Goal: Task Accomplishment & Management: Manage account settings

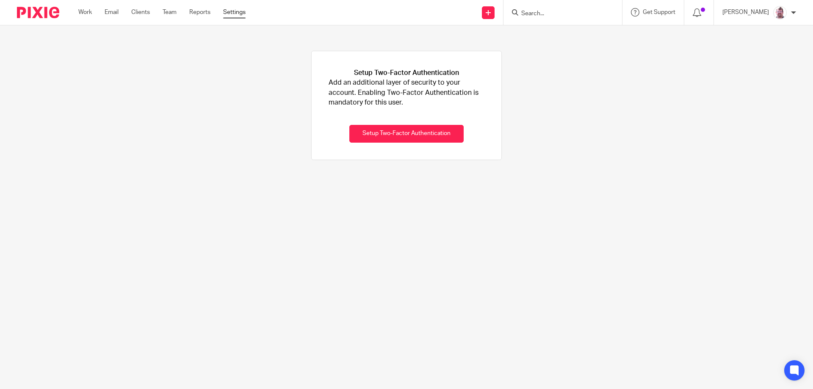
click at [233, 15] on link "Settings" at bounding box center [234, 12] width 22 height 8
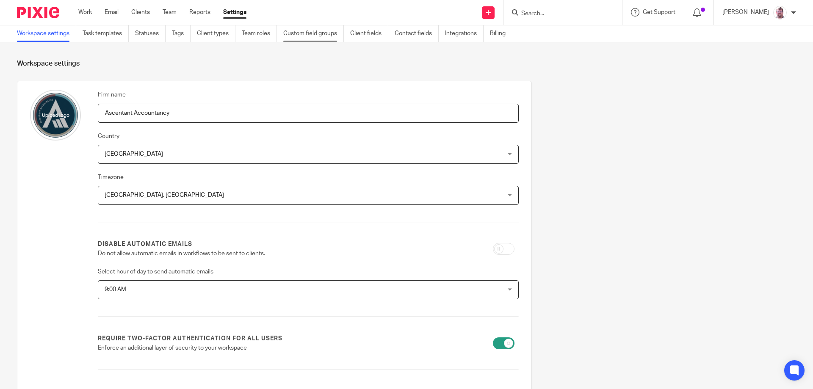
click at [317, 36] on link "Custom field groups" at bounding box center [313, 33] width 61 height 17
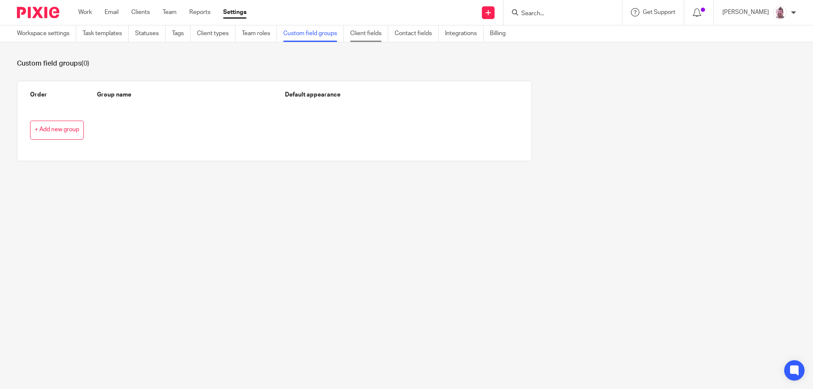
click at [365, 35] on link "Client fields" at bounding box center [369, 33] width 38 height 17
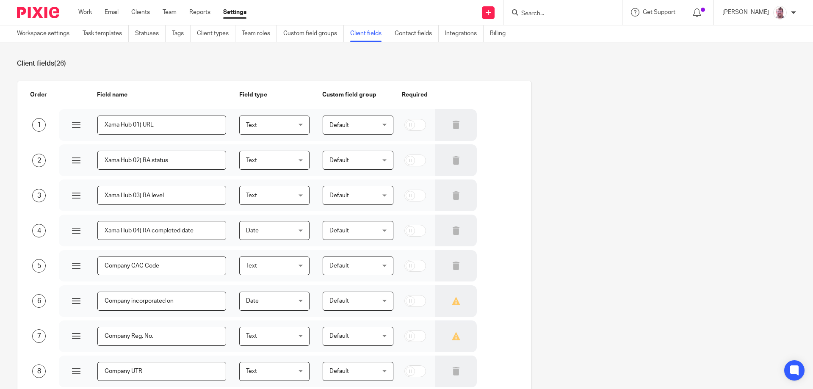
click at [580, 14] on input "Search" at bounding box center [559, 14] width 76 height 8
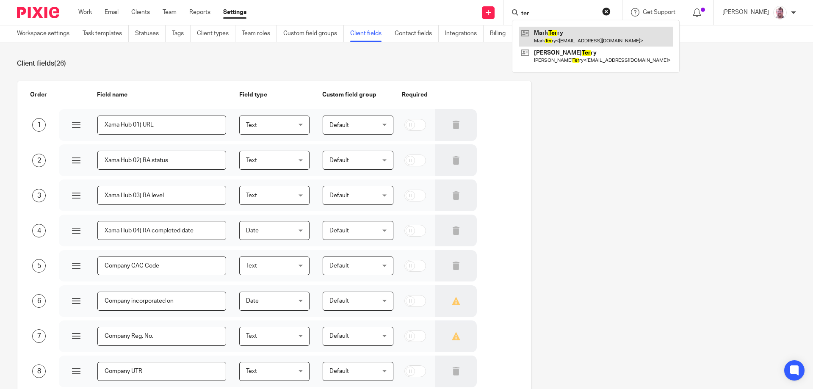
type input "ter"
click at [579, 37] on link at bounding box center [596, 36] width 154 height 19
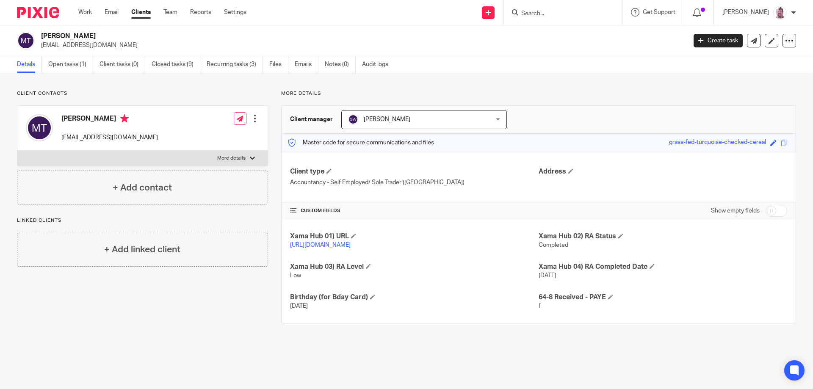
click at [767, 209] on input "checkbox" at bounding box center [777, 211] width 22 height 12
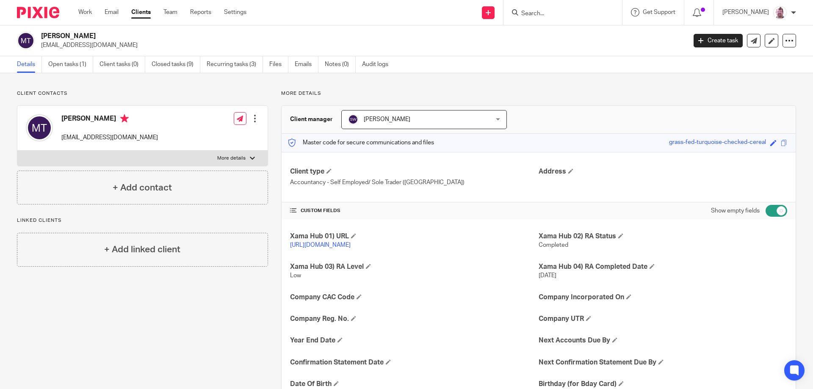
click at [771, 209] on input "checkbox" at bounding box center [777, 211] width 22 height 12
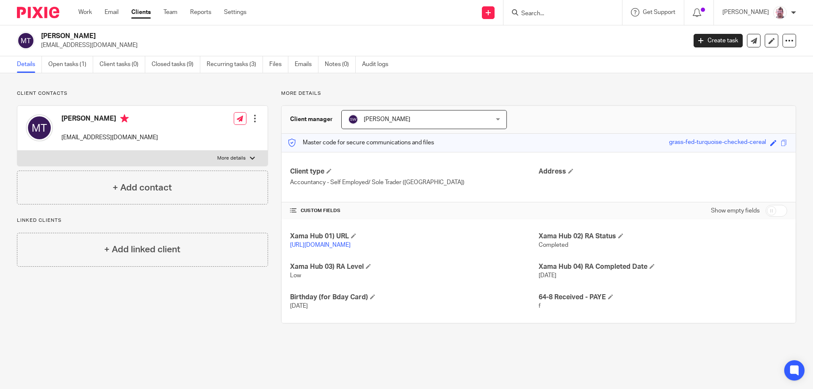
click at [766, 216] on input "checkbox" at bounding box center [777, 211] width 22 height 12
checkbox input "true"
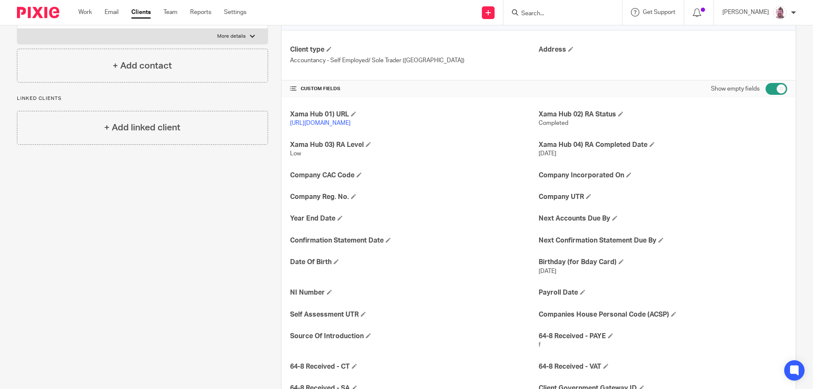
scroll to position [127, 0]
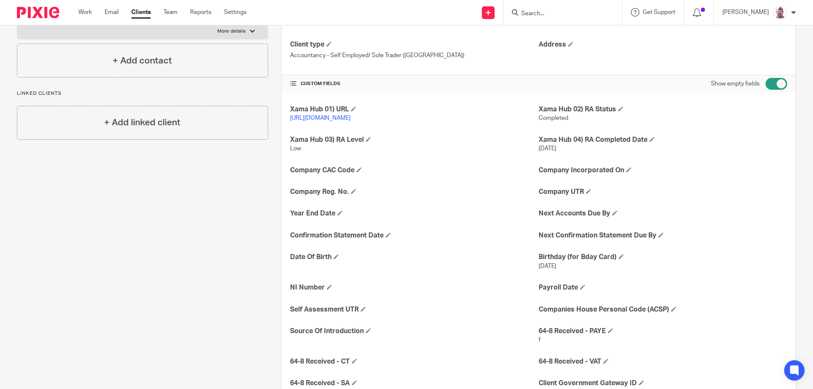
click at [576, 291] on div "Xama Hub 01) URL [URL][DOMAIN_NAME] Xama Hub 02) RA Status Completed Xama Hub 0…" at bounding box center [539, 257] width 514 height 330
click at [580, 292] on h4 "Payroll Date" at bounding box center [663, 287] width 249 height 9
click at [581, 290] on span at bounding box center [582, 287] width 5 height 5
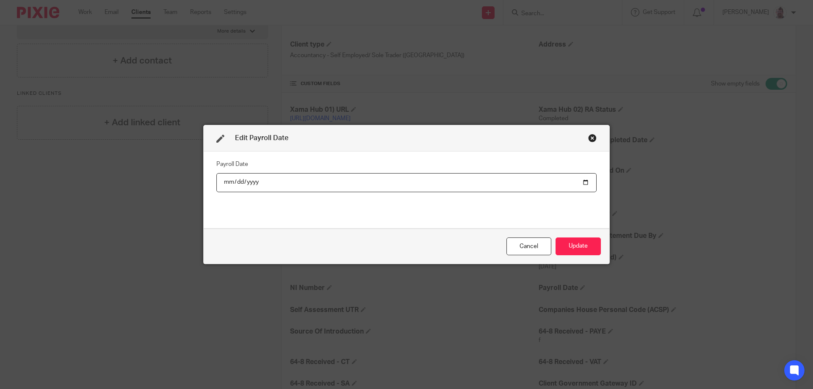
click at [582, 185] on input "date" at bounding box center [407, 182] width 380 height 19
type input "2025-08-31"
click at [577, 245] on button "Update" at bounding box center [578, 247] width 45 height 18
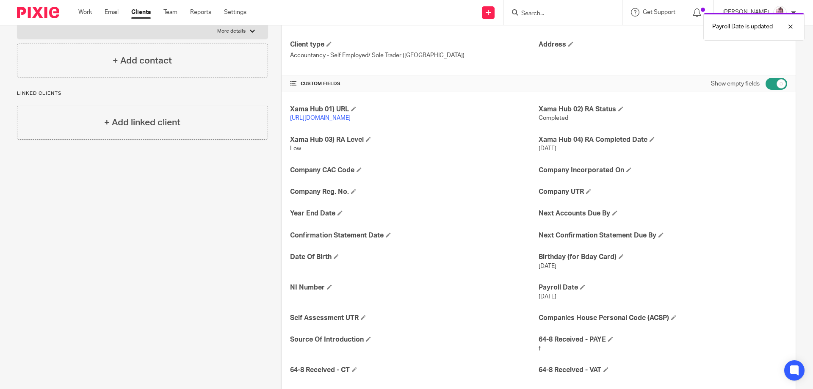
scroll to position [0, 0]
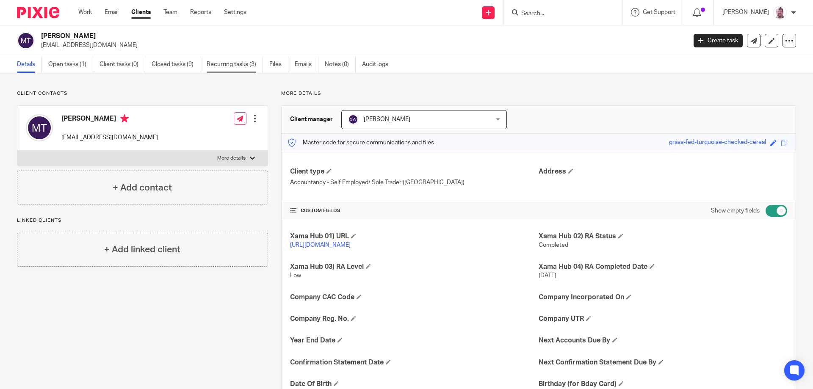
click at [244, 67] on link "Recurring tasks (3)" at bounding box center [235, 64] width 56 height 17
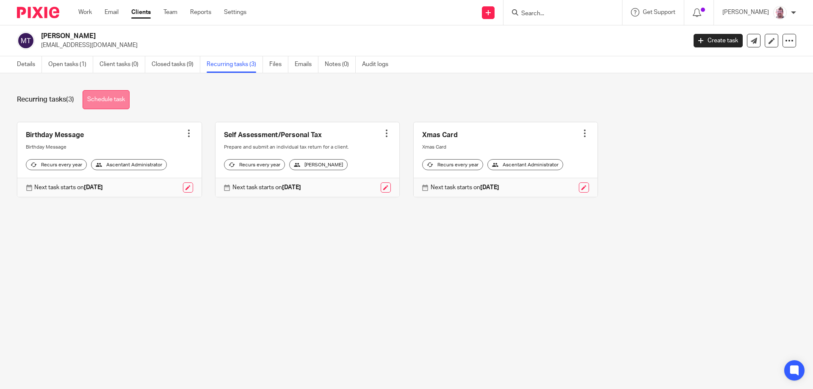
click at [106, 104] on link "Schedule task" at bounding box center [106, 99] width 47 height 19
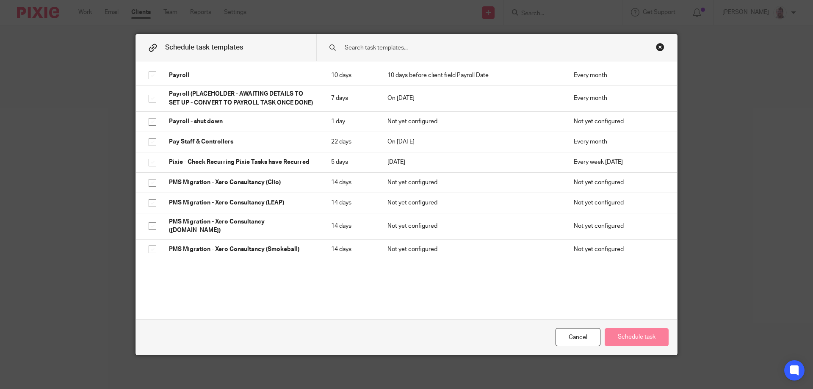
scroll to position [1089, 0]
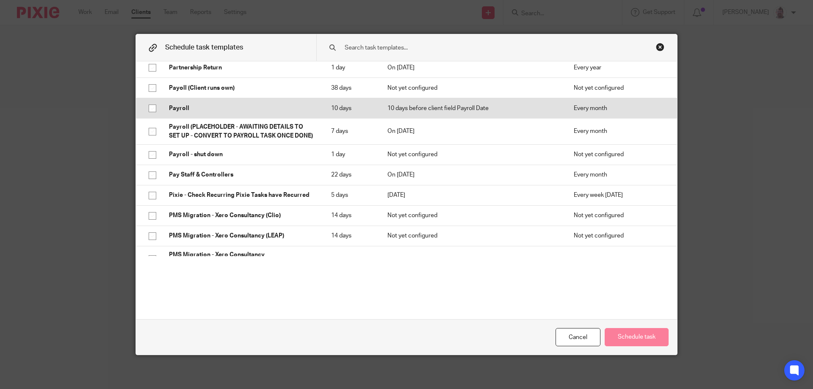
click at [280, 104] on p "Payroll" at bounding box center [241, 108] width 145 height 8
checkbox input "true"
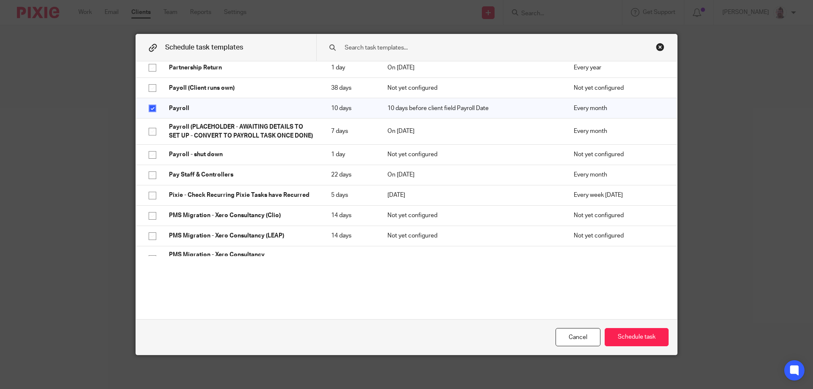
click at [657, 47] on div "Close this dialog window" at bounding box center [660, 47] width 8 height 8
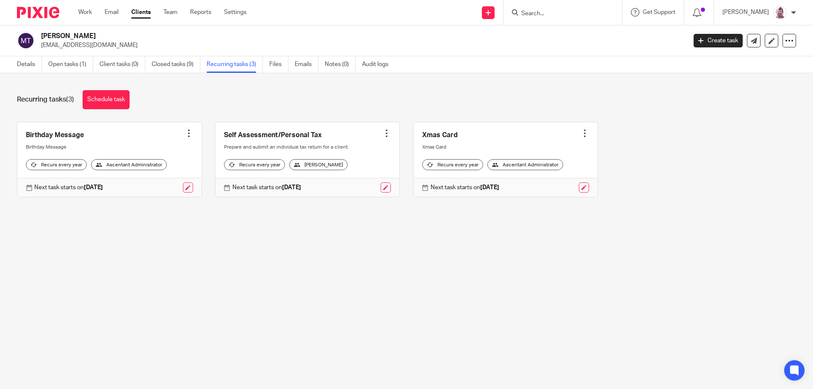
click at [205, 3] on input "Search" at bounding box center [559, 14] width 76 height 8
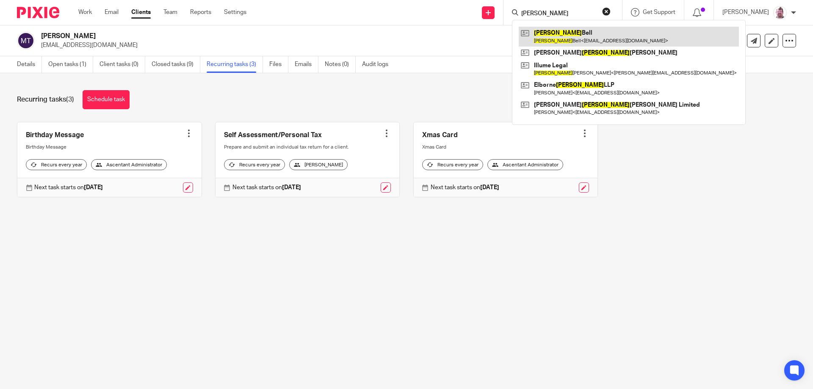
type input "michelle"
click at [205, 3] on link at bounding box center [629, 36] width 220 height 19
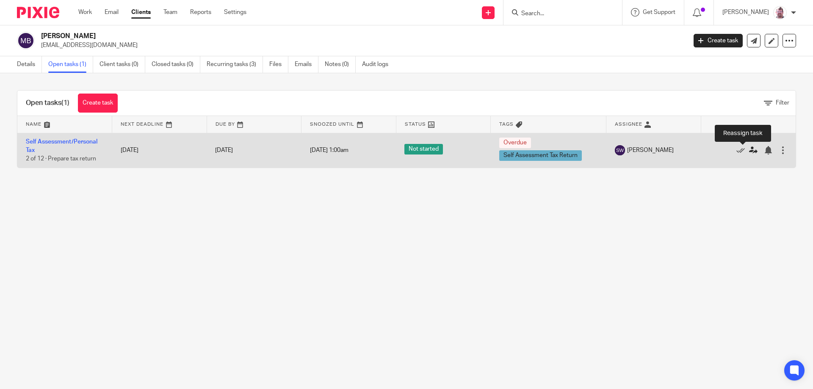
click at [749, 152] on icon at bounding box center [753, 150] width 8 height 8
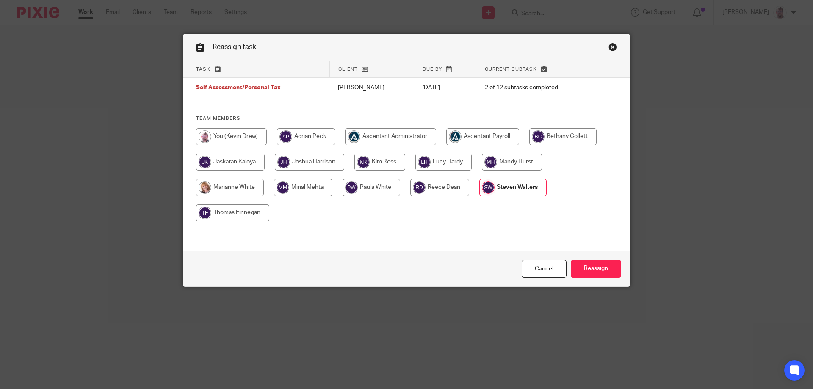
click at [361, 160] on input "radio" at bounding box center [380, 162] width 51 height 17
radio input "true"
click at [611, 269] on input "Reassign" at bounding box center [596, 269] width 50 height 18
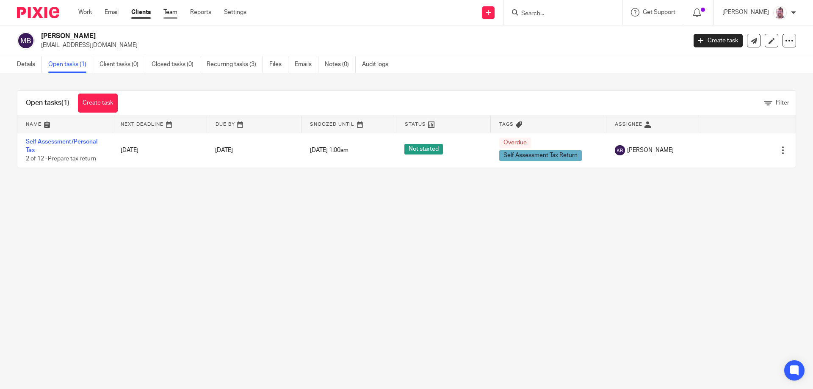
click at [177, 13] on link "Team" at bounding box center [171, 12] width 14 height 8
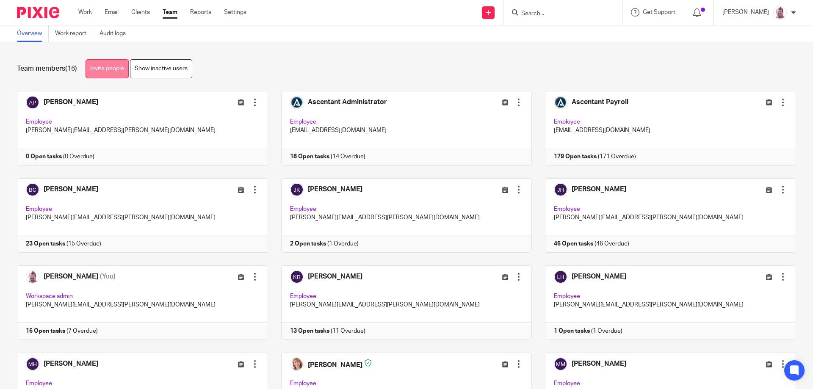
click at [119, 74] on link "Invite people" at bounding box center [107, 68] width 43 height 19
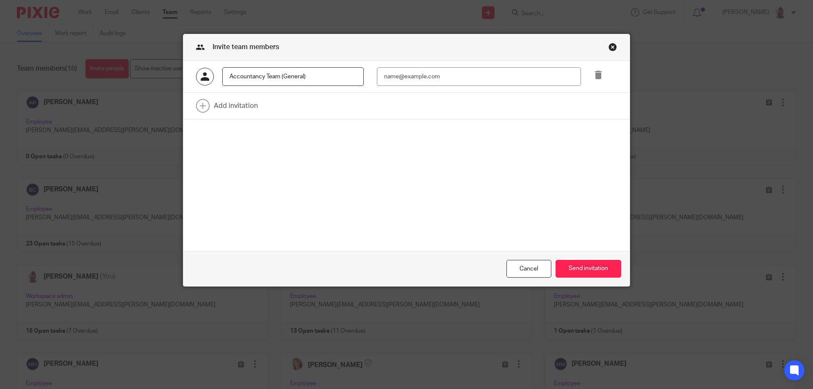
type input "Accountancy Team (General)"
type input "[DOMAIN_NAME][EMAIL_ADDRESS][DOMAIN_NAME]"
click at [300, 79] on input "Accountancy Team (General)" at bounding box center [293, 76] width 142 height 19
click at [300, 77] on input "Accountancy Team (General)" at bounding box center [293, 76] width 142 height 19
type input "Accountancy Team (General)"
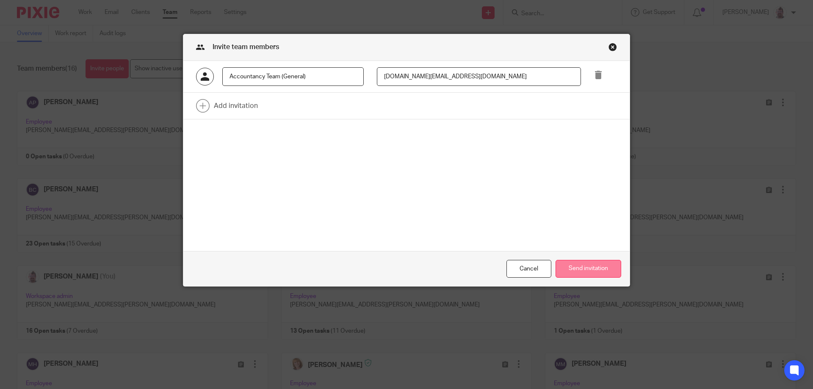
click at [577, 267] on button "Send invitation" at bounding box center [589, 269] width 66 height 18
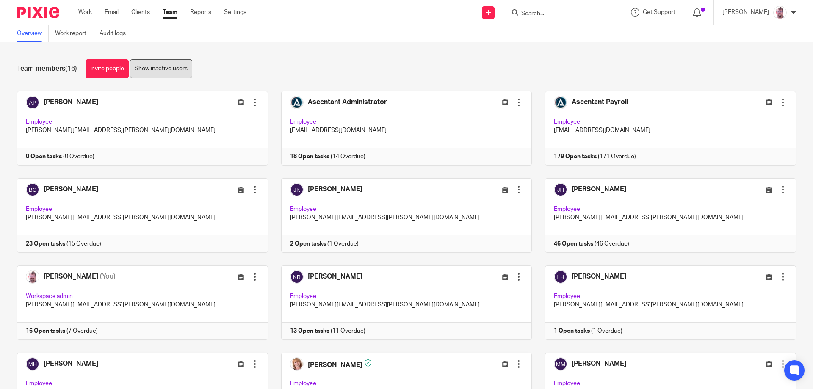
click at [175, 71] on link "Show inactive users" at bounding box center [161, 68] width 62 height 19
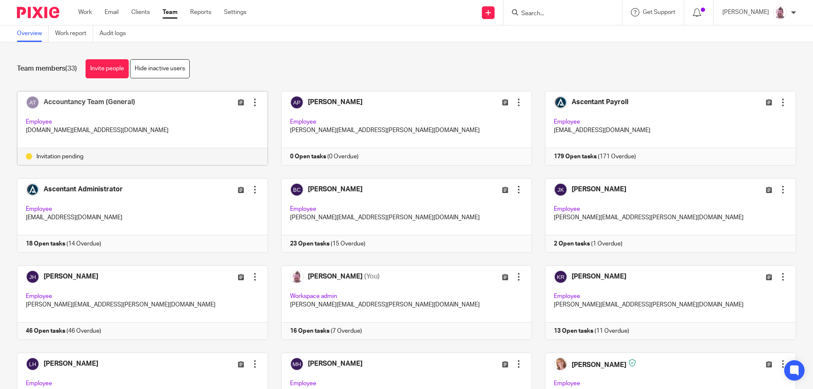
click at [251, 105] on div at bounding box center [255, 102] width 8 height 8
click at [231, 122] on span "Edit user" at bounding box center [219, 121] width 23 height 6
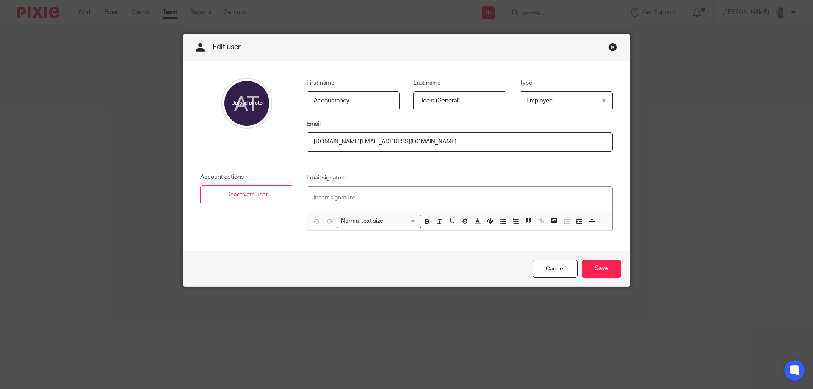
click at [308, 105] on input "Accountancy" at bounding box center [353, 101] width 93 height 19
type input "Ascentant Accountancy"
click at [614, 97] on div "First name Ascentant Accountancy Last name Team (General) Type Employee Employe…" at bounding box center [406, 156] width 447 height 190
click at [592, 104] on span "Employee" at bounding box center [561, 101] width 69 height 18
click at [580, 66] on div "First name Ascentant Accountancy Last name Team (General) Type Employee Employe…" at bounding box center [406, 156] width 447 height 190
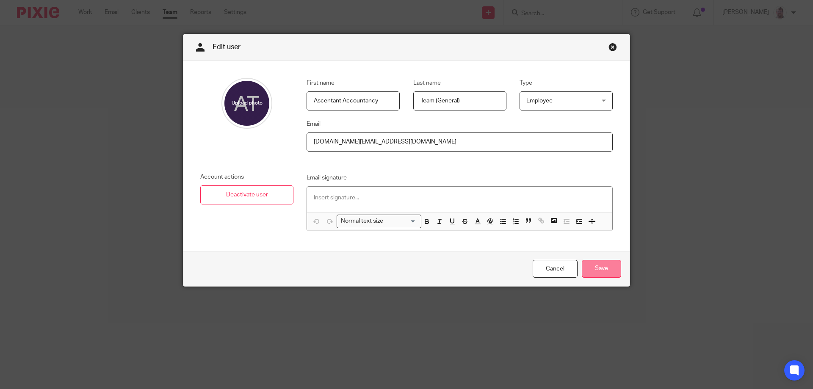
click at [596, 269] on input "Save" at bounding box center [601, 269] width 39 height 18
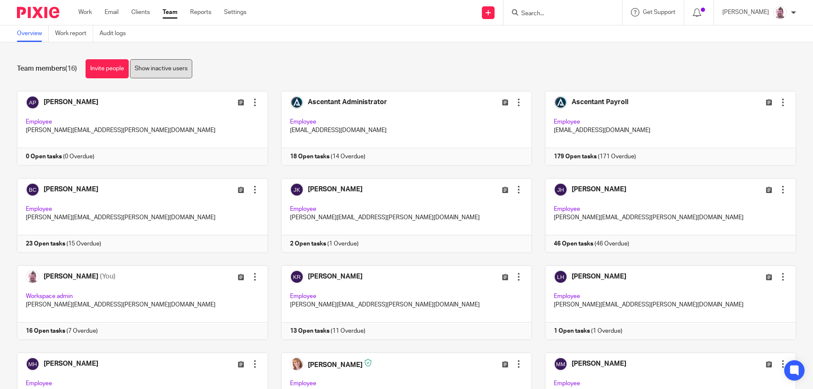
click at [158, 65] on link "Show inactive users" at bounding box center [161, 68] width 62 height 19
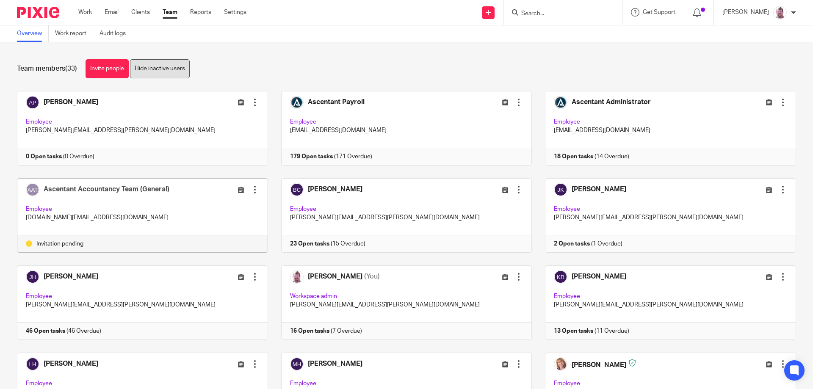
click at [177, 74] on link "Hide inactive users" at bounding box center [160, 68] width 60 height 19
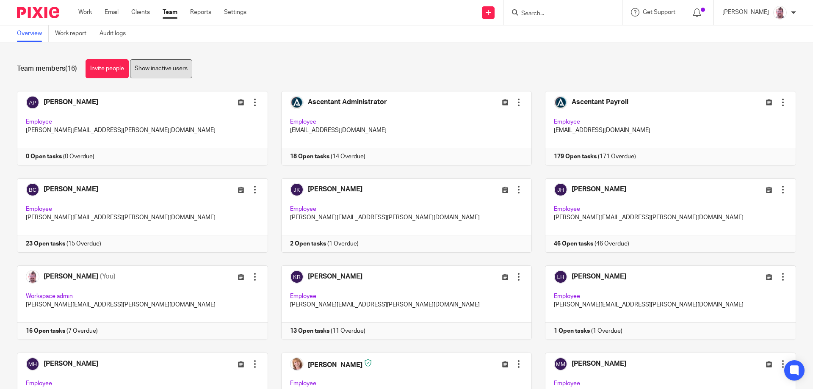
click at [152, 67] on link "Show inactive users" at bounding box center [161, 68] width 62 height 19
